Goal: Find specific page/section: Find specific page/section

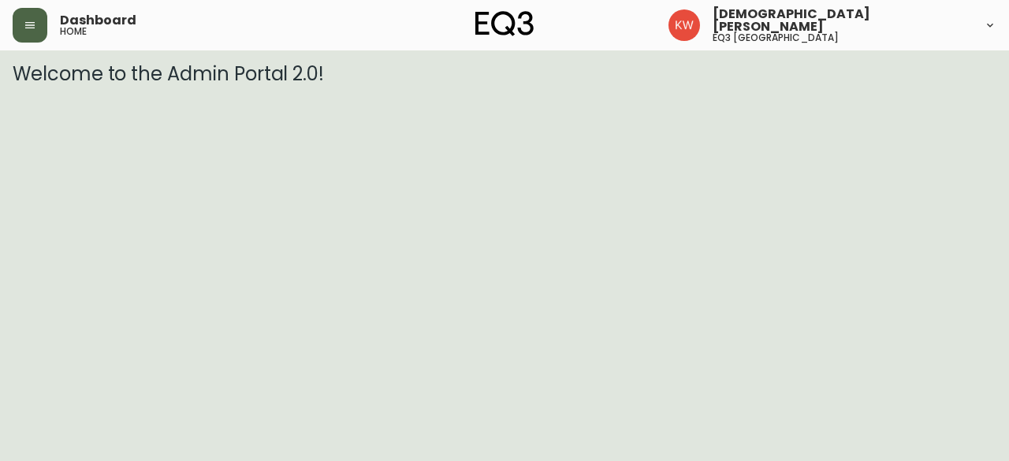
click at [30, 24] on icon "button" at bounding box center [29, 25] width 9 height 6
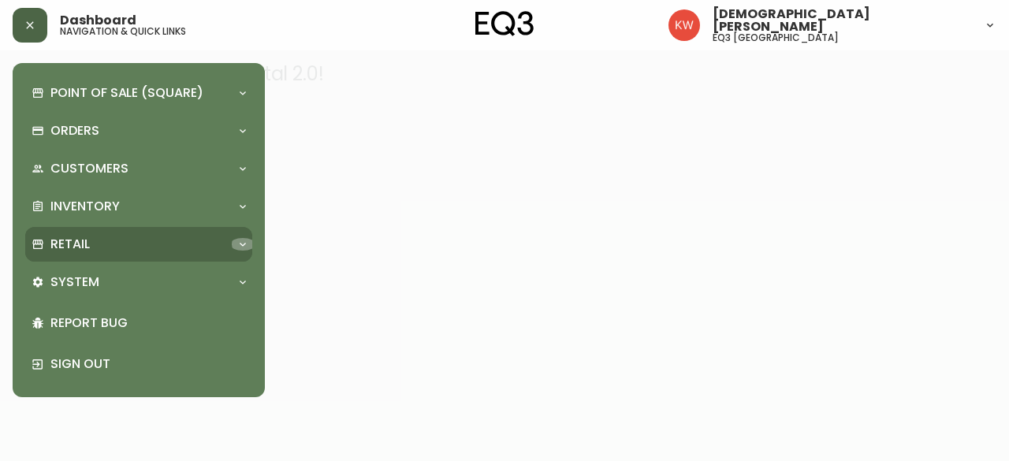
click at [244, 238] on icon at bounding box center [243, 244] width 13 height 13
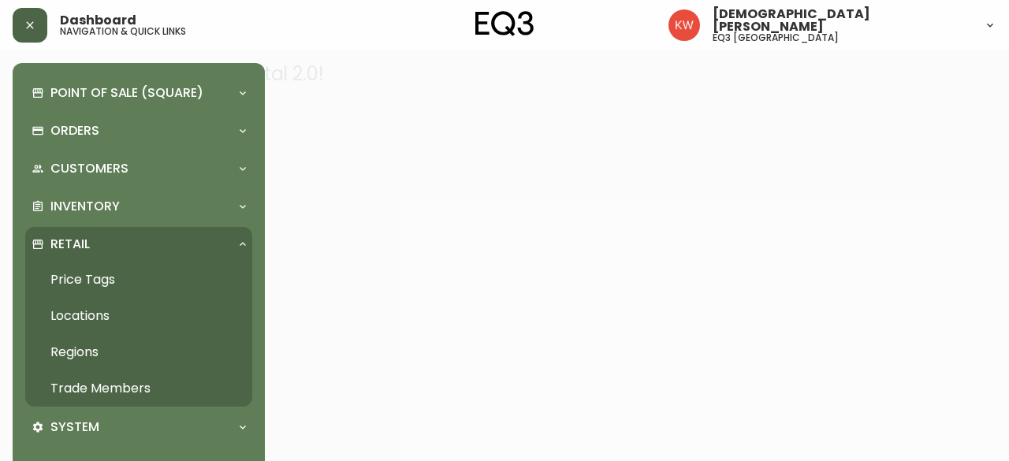
click at [132, 386] on link "Trade Members" at bounding box center [138, 389] width 227 height 36
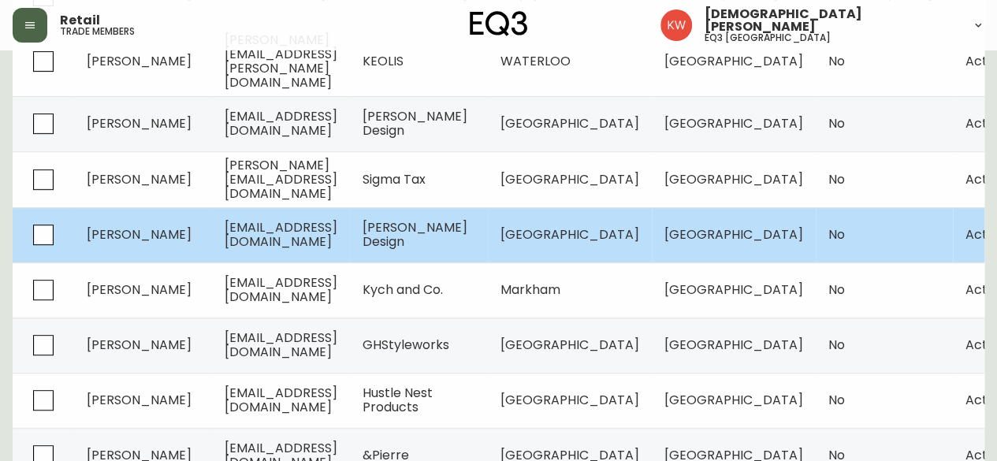
scroll to position [315, 0]
